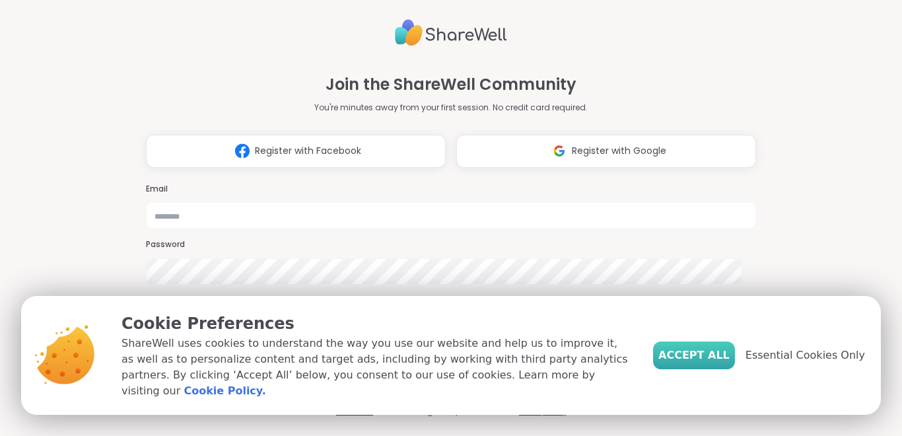
click at [695, 353] on span "Accept All" at bounding box center [693, 355] width 71 height 16
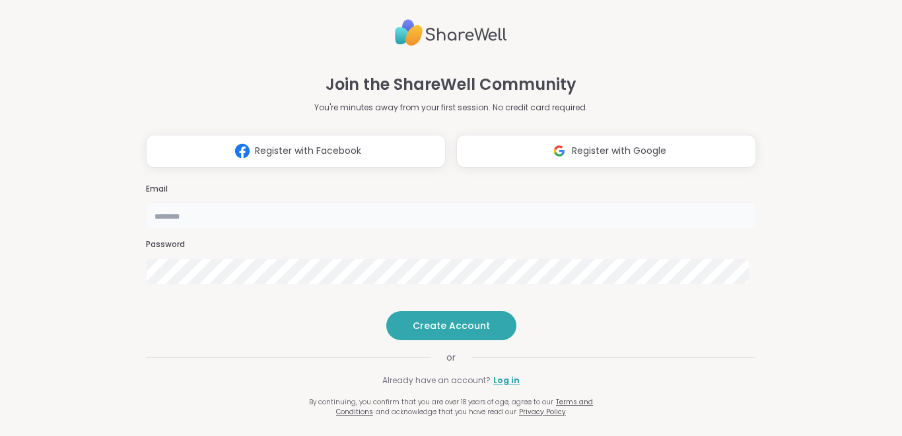
click at [518, 202] on input "email" at bounding box center [451, 215] width 610 height 26
type input "**********"
click at [446, 332] on span "Create Account" at bounding box center [451, 325] width 77 height 13
